Goal: Task Accomplishment & Management: Manage account settings

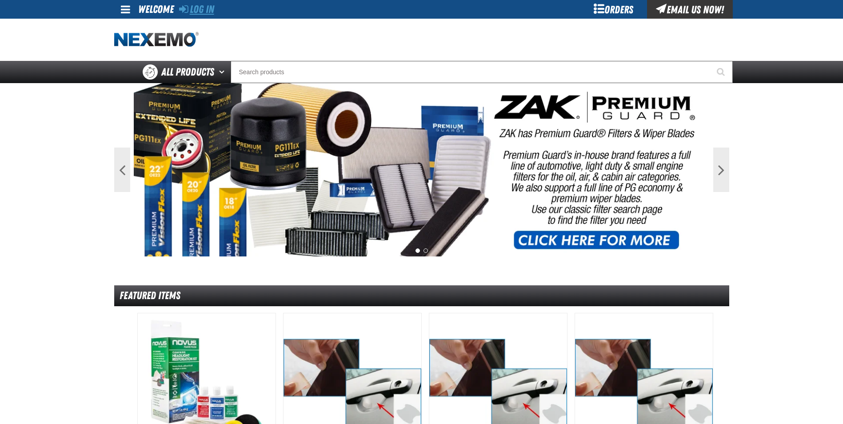
click at [188, 8] on link "Log In" at bounding box center [196, 9] width 35 height 12
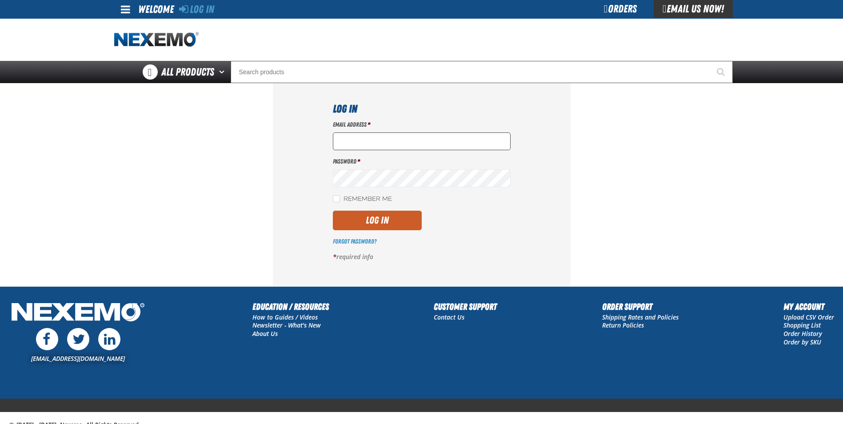
click at [367, 143] on input "Email Address *" at bounding box center [422, 141] width 178 height 18
click at [419, 145] on input "[EMAIL_ADDRESS][DOMAIN_NAME]" at bounding box center [422, 141] width 178 height 18
type input "[EMAIL_ADDRESS][DOMAIN_NAME]"
click at [357, 222] on button "Log In" at bounding box center [377, 221] width 89 height 20
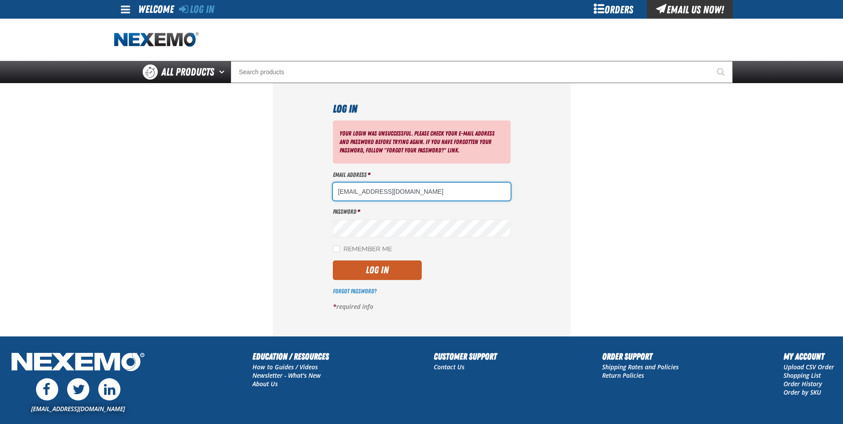
click at [435, 191] on input "[EMAIL_ADDRESS][DOMAIN_NAME]" at bounding box center [422, 192] width 178 height 18
type input "[EMAIL_ADDRESS][DOMAIN_NAME]"
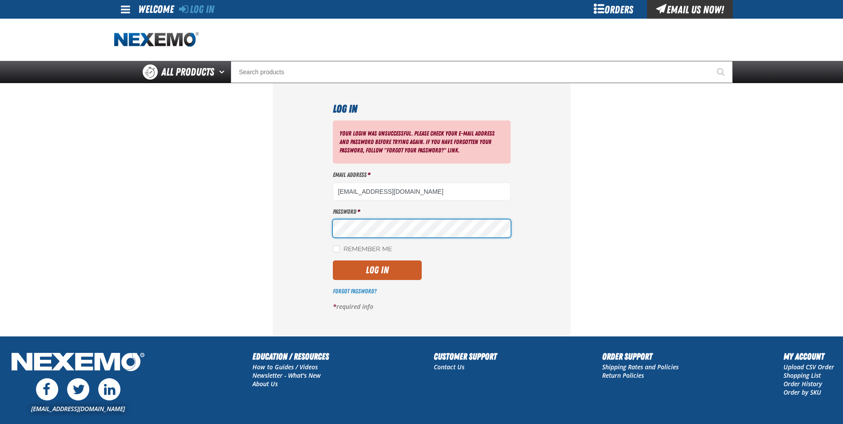
click at [197, 234] on section "Log In Your login was unsuccessful. Please check your e-mail address and passwo…" at bounding box center [421, 209] width 615 height 253
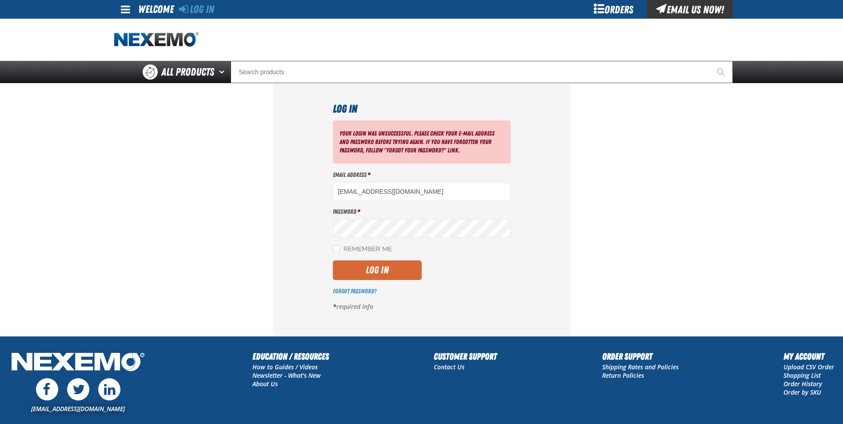
click at [372, 270] on button "Log In" at bounding box center [377, 271] width 89 height 20
click at [134, 44] on img "Home" at bounding box center [156, 40] width 84 height 16
